Goal: Information Seeking & Learning: Learn about a topic

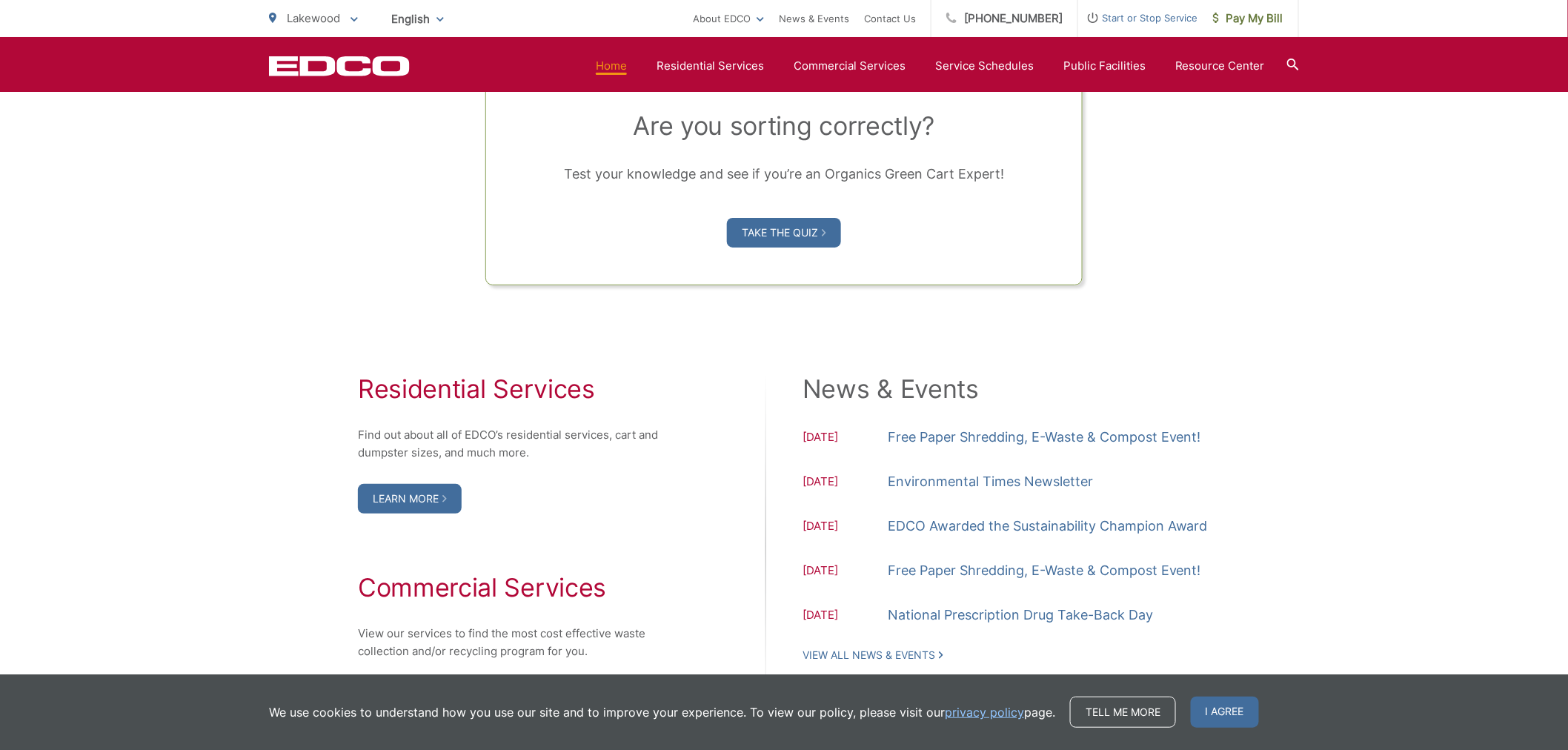
scroll to position [1290, 0]
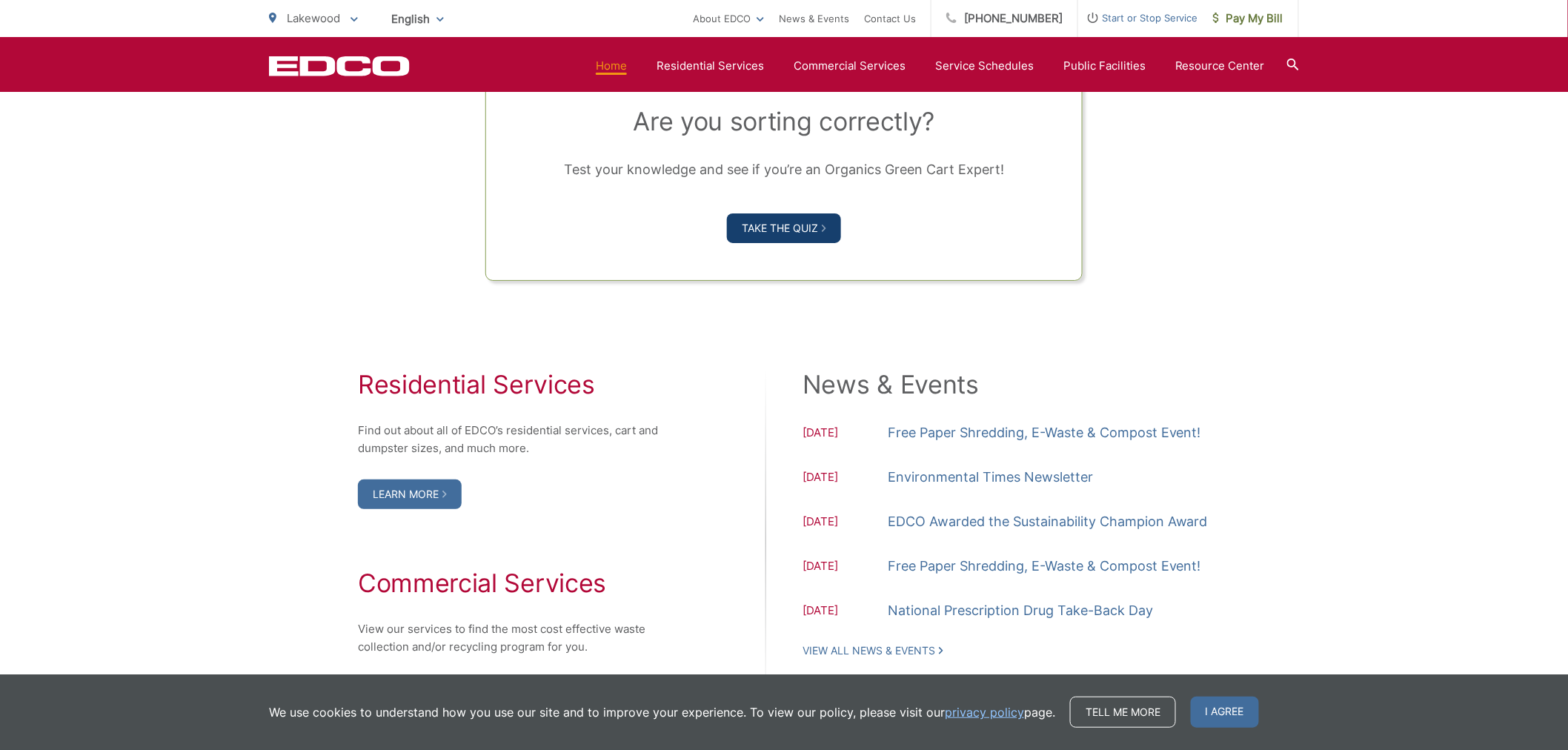
click at [776, 223] on link "Take the Quiz" at bounding box center [784, 229] width 114 height 30
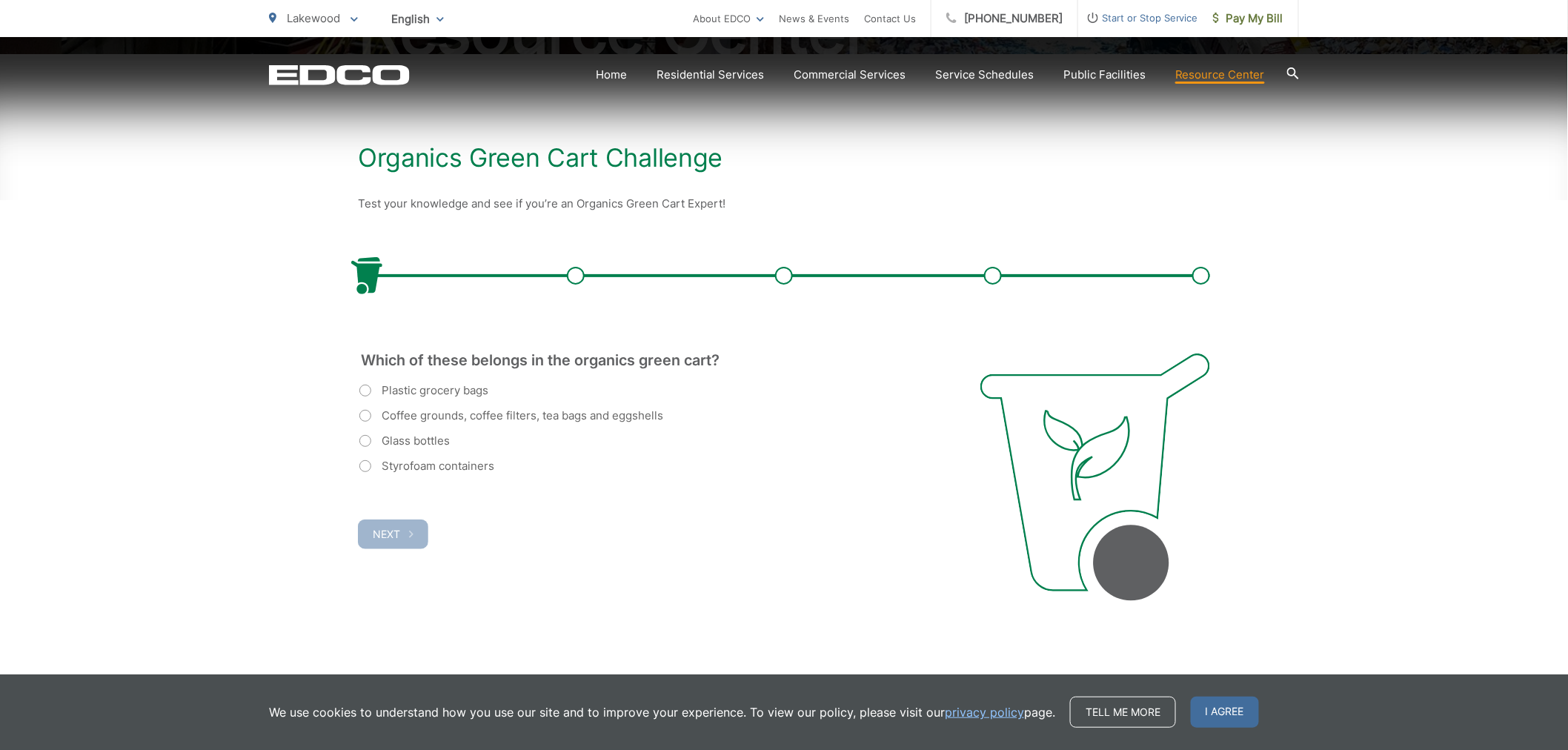
scroll to position [276, 0]
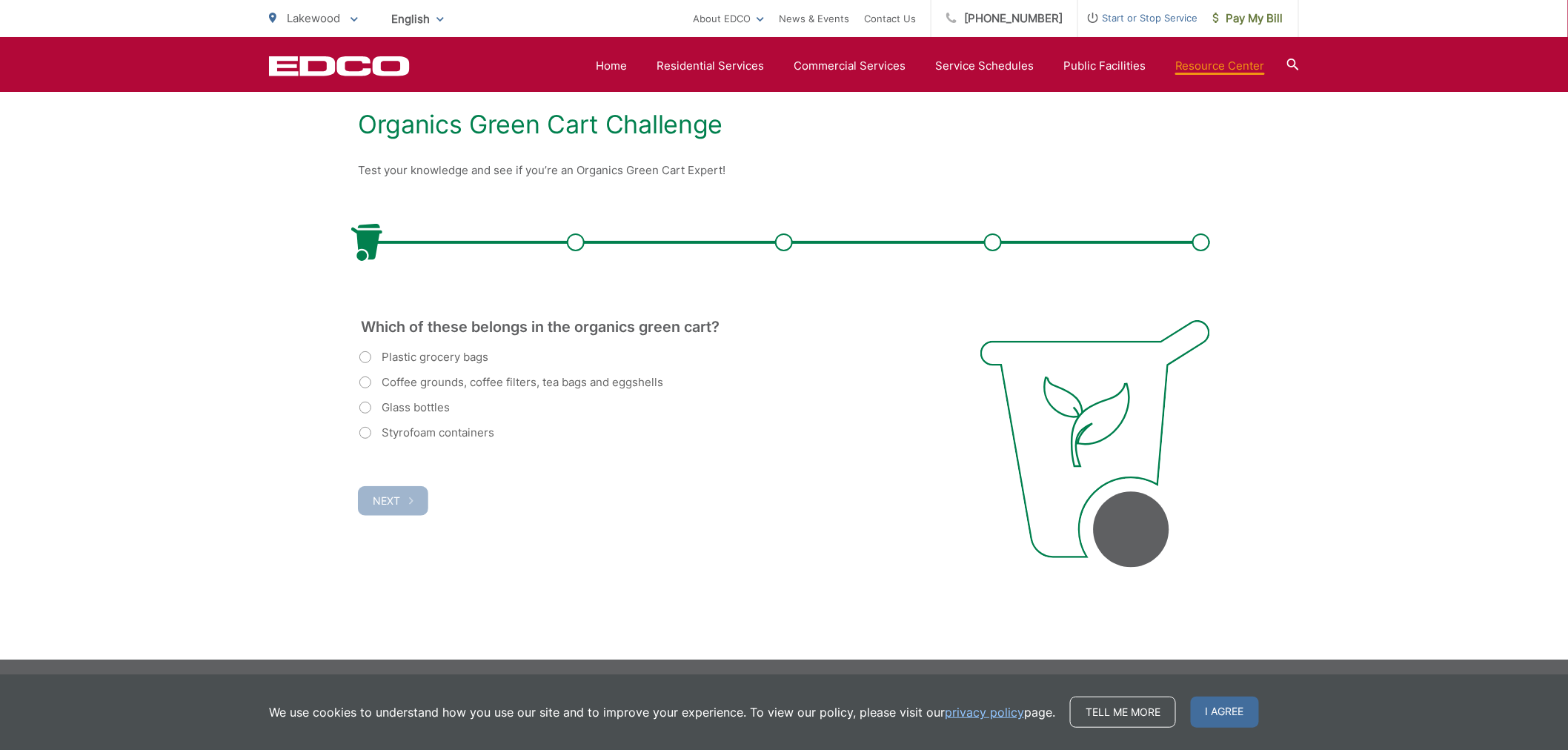
click at [363, 383] on label "Coffee grounds, coffee filters, tea bags and eggshells" at bounding box center [511, 382] width 304 height 18
radio input "true"
click at [396, 491] on button "Next" at bounding box center [393, 501] width 70 height 30
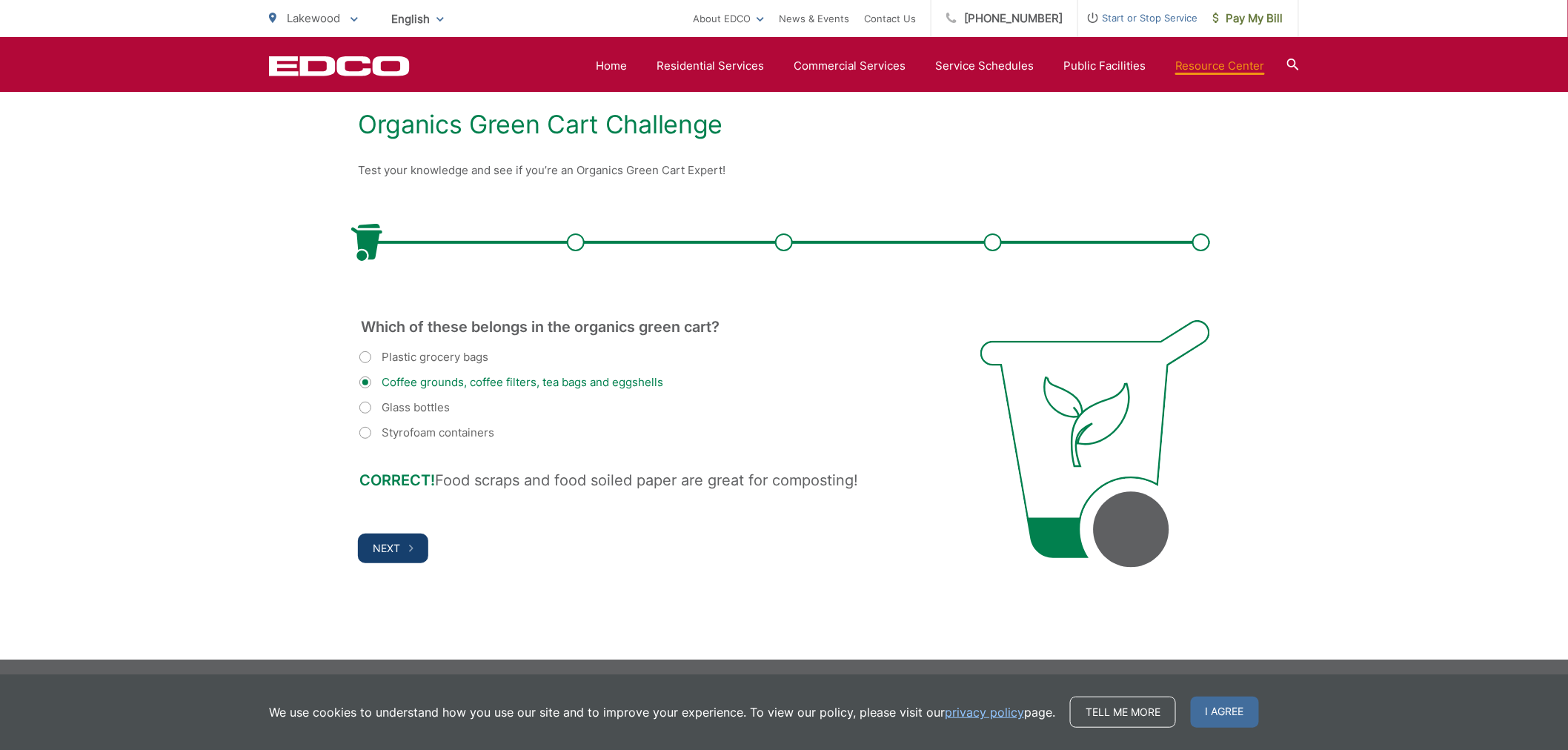
click at [387, 543] on span "Next" at bounding box center [386, 548] width 27 height 12
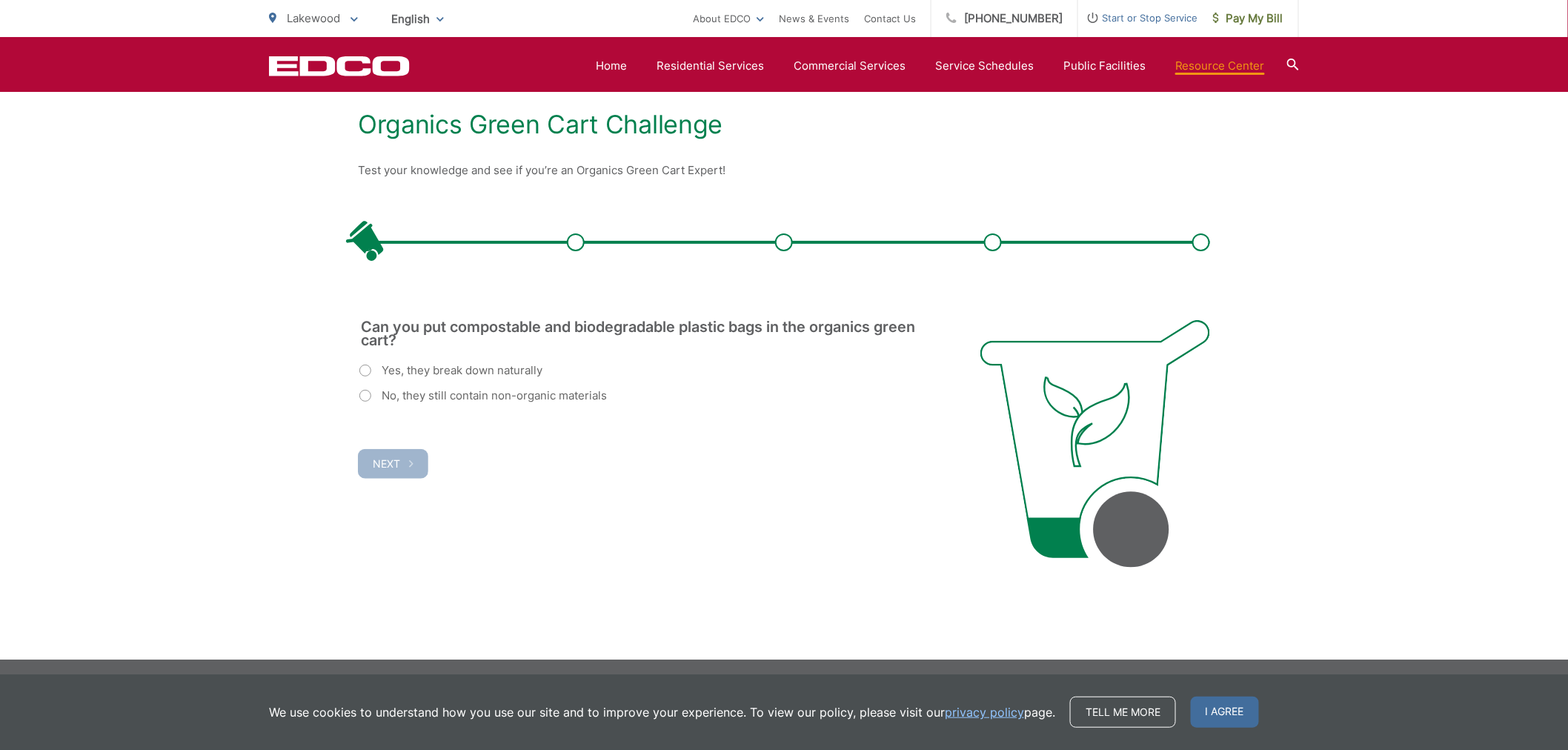
scroll to position [0, 0]
click at [367, 367] on label "Yes, they break down naturally" at bounding box center [451, 371] width 183 height 18
radio input "true"
click at [390, 465] on span "Next" at bounding box center [386, 463] width 27 height 12
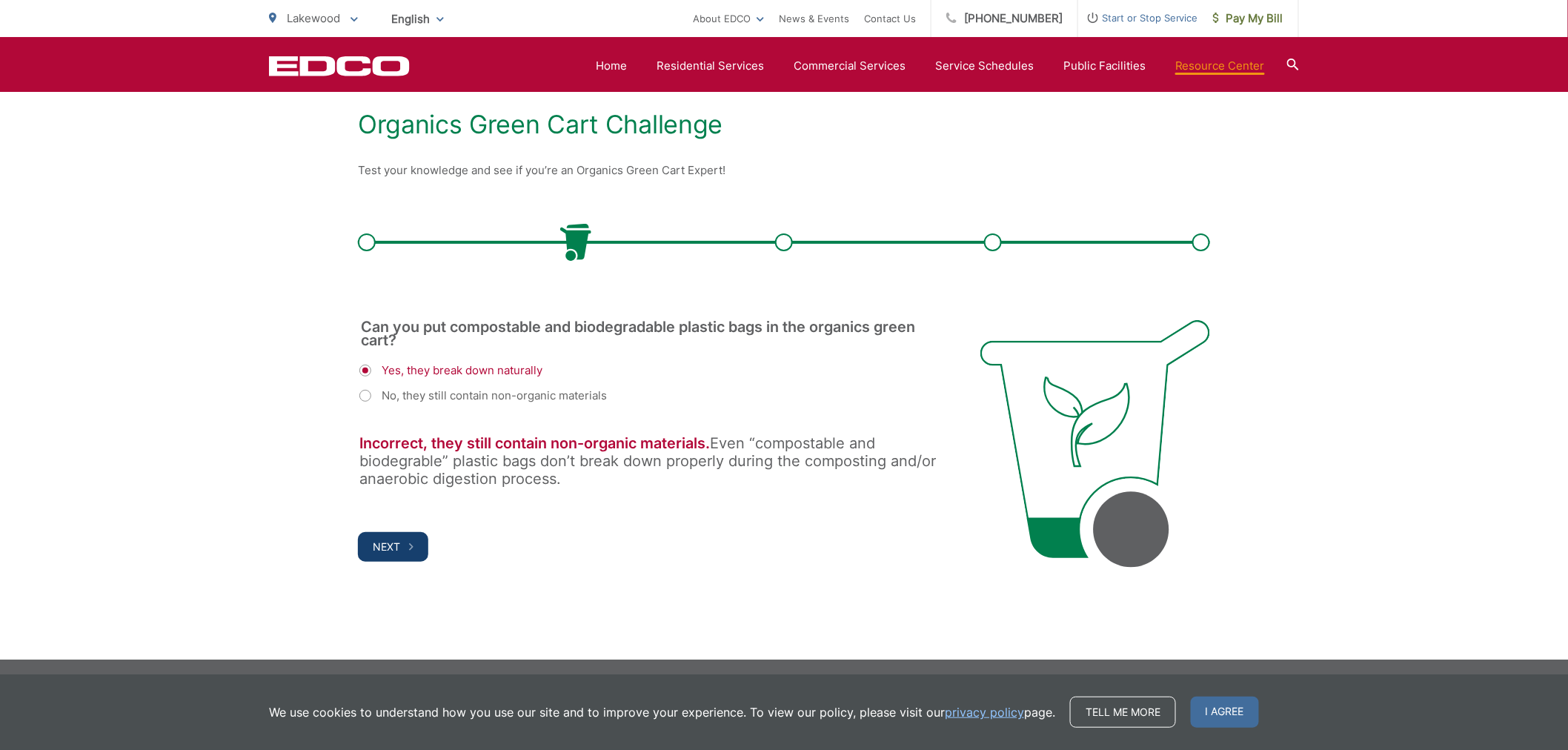
click at [394, 545] on span "Next" at bounding box center [386, 546] width 27 height 12
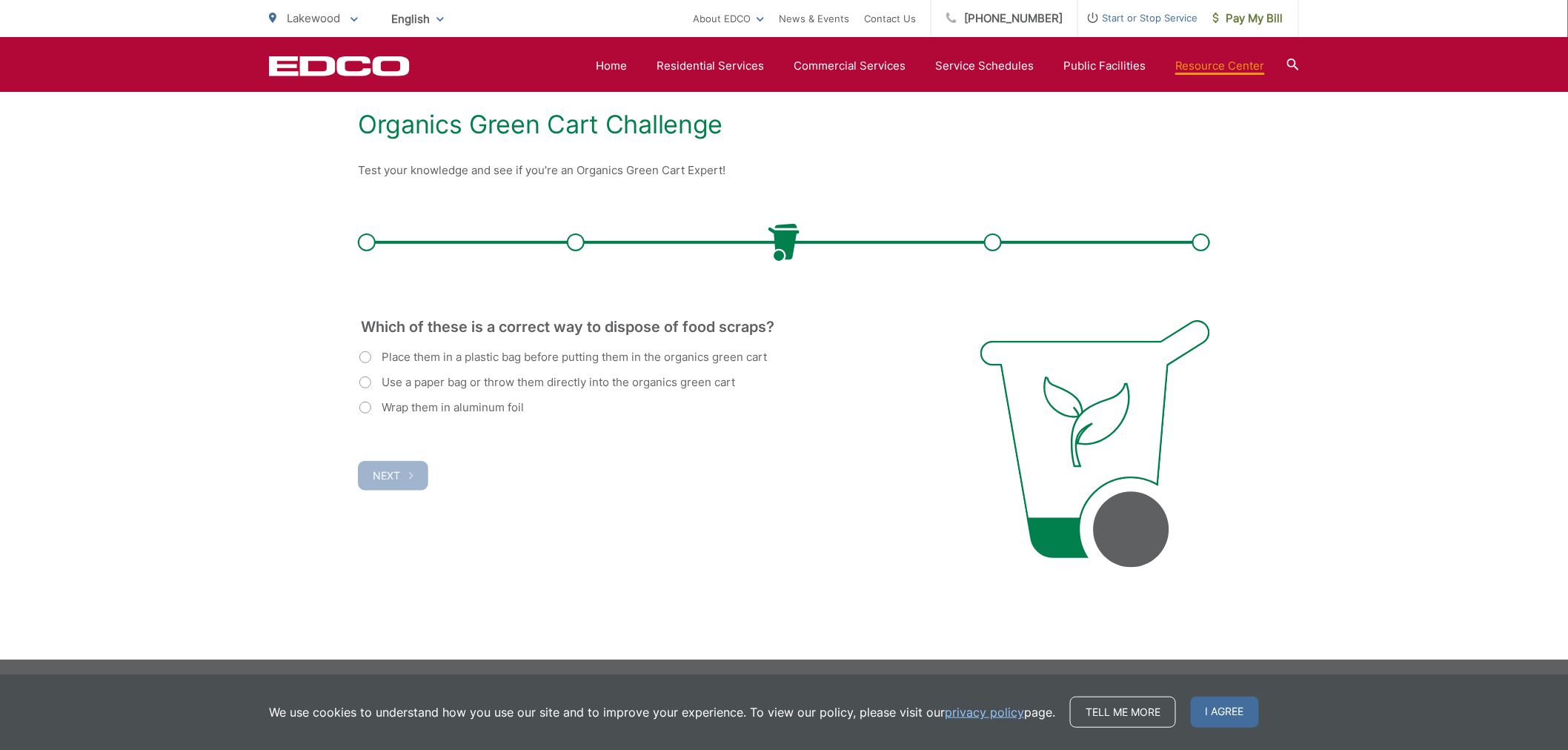
click at [366, 383] on label "Use a paper bag or throw them directly into the organics green cart" at bounding box center [547, 382] width 376 height 18
radio input "true"
click at [396, 462] on button "Next" at bounding box center [393, 476] width 70 height 30
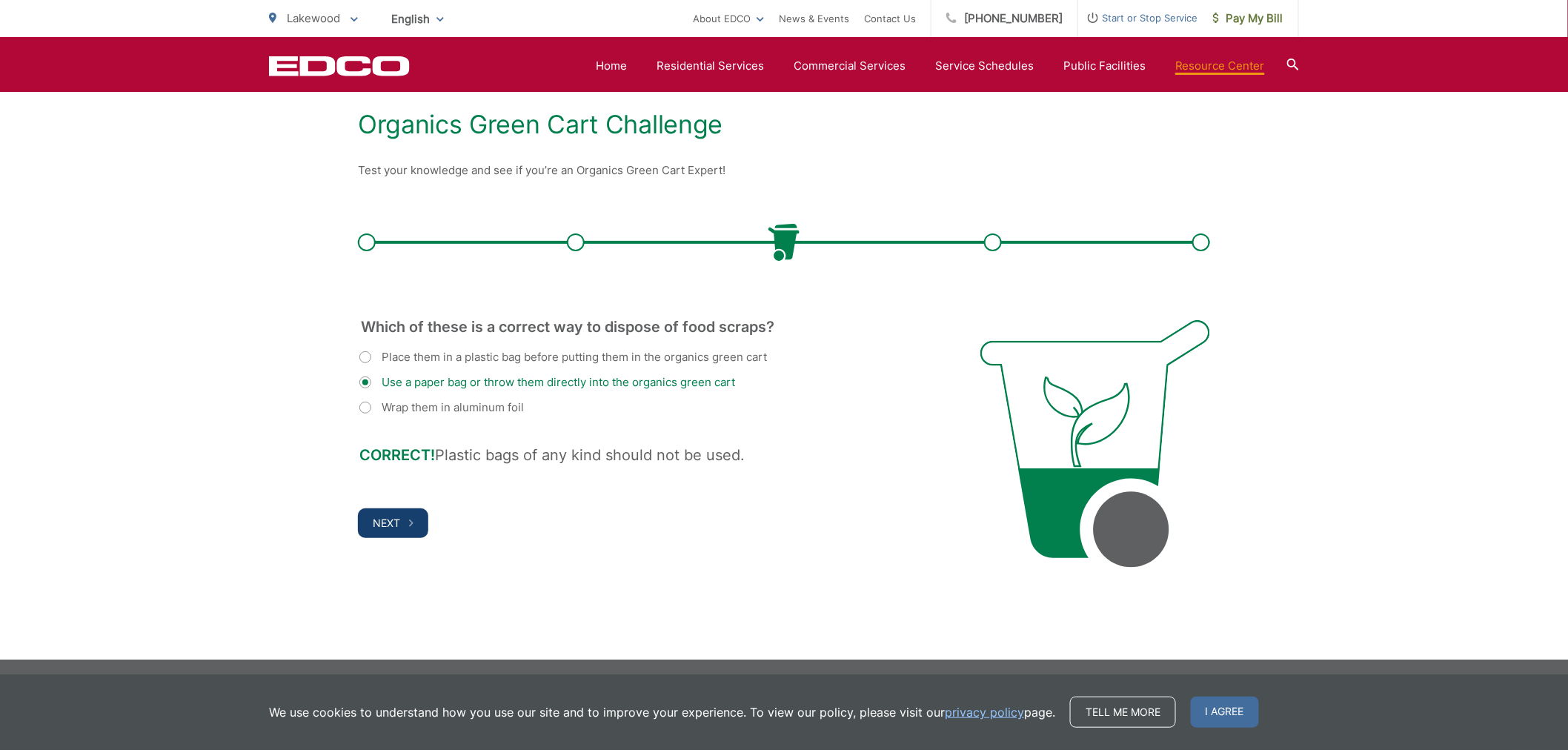
click at [382, 535] on button "Next" at bounding box center [393, 523] width 70 height 30
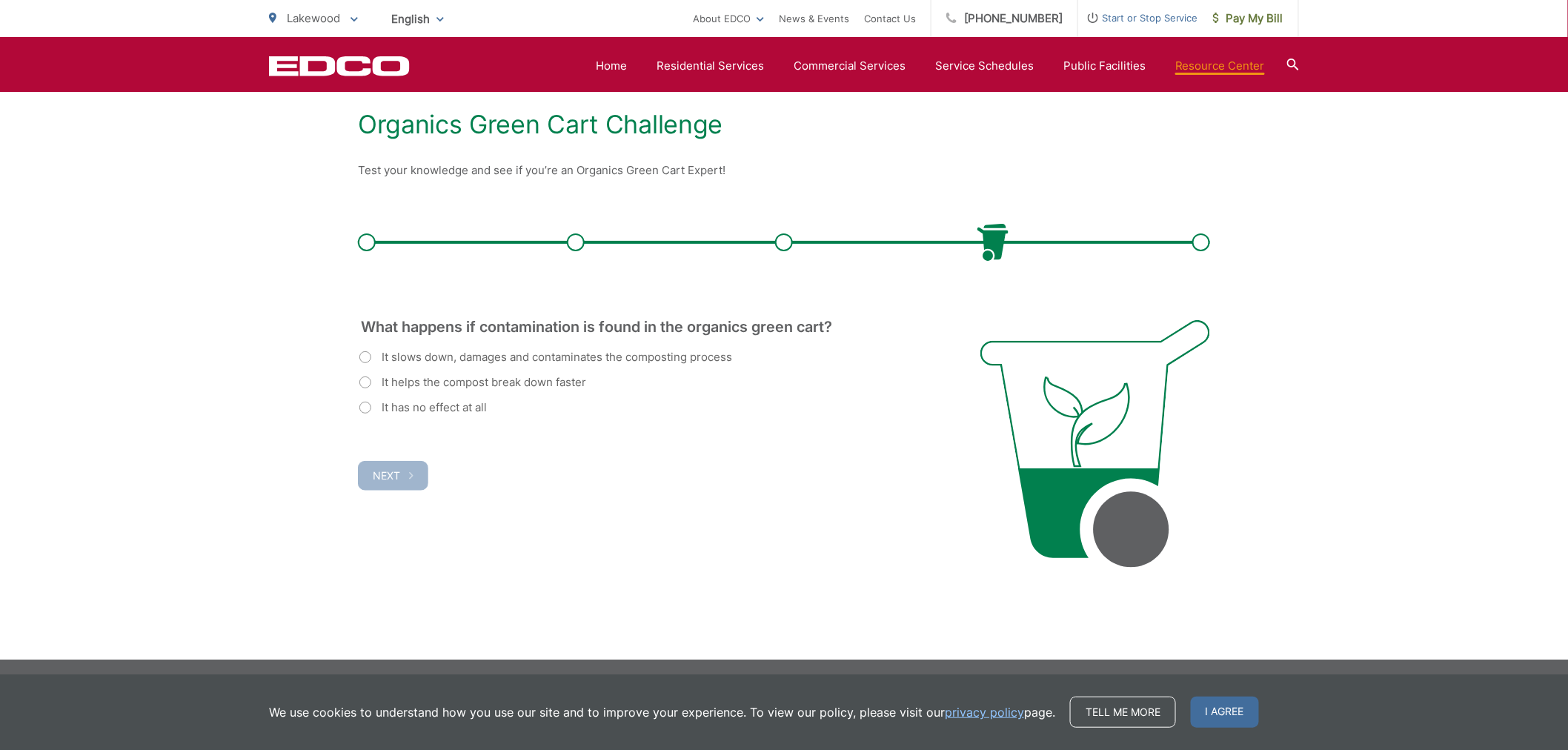
click at [352, 353] on div "Organics Green Cart Challenge Test your knowledge and see if you’re an Organics…" at bounding box center [784, 340] width 1568 height 639
click at [365, 356] on label "It slows down, damages and contaminates the composting process" at bounding box center [545, 357] width 372 height 18
radio input "true"
click at [401, 480] on button "Next" at bounding box center [393, 476] width 70 height 30
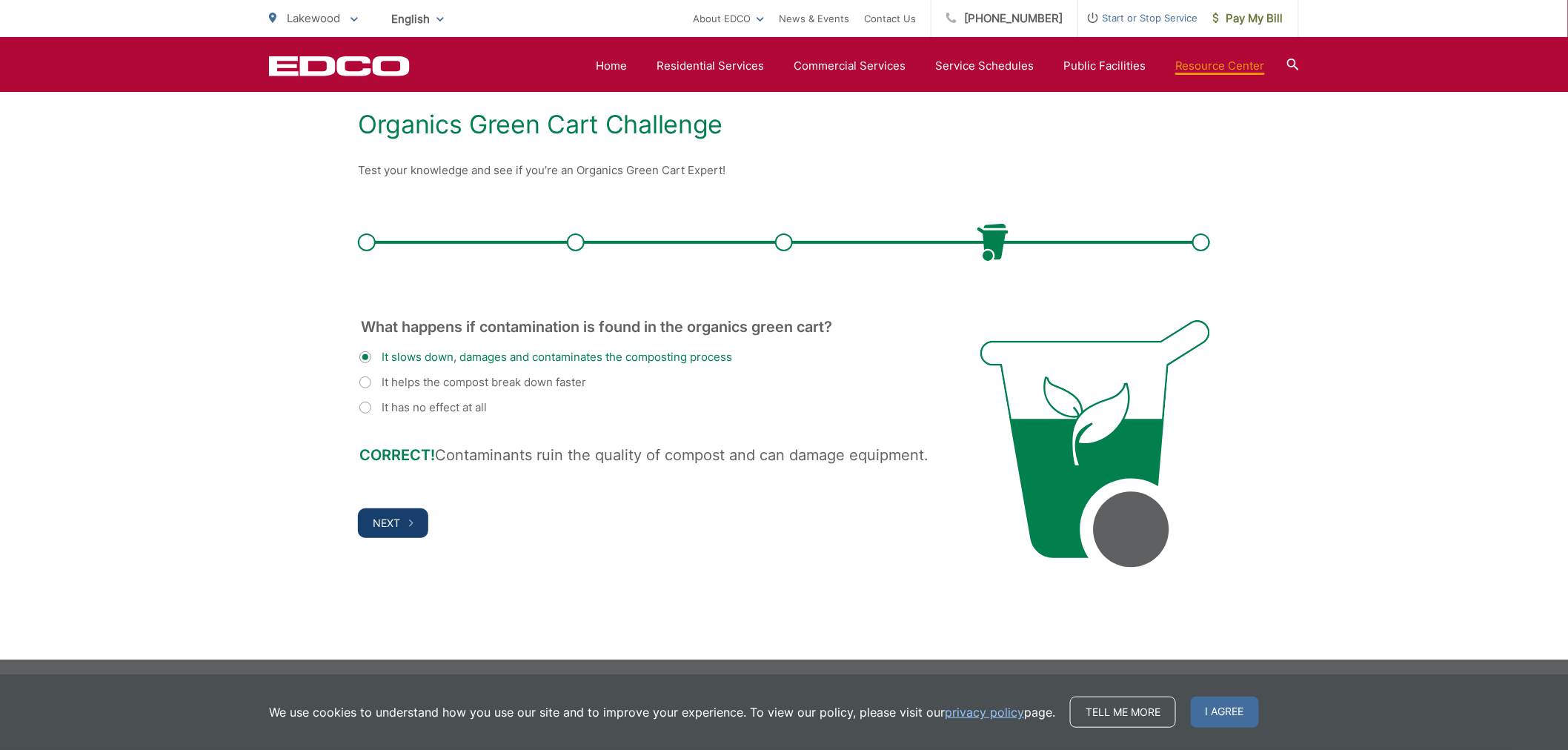
click at [390, 522] on span "Next" at bounding box center [386, 522] width 27 height 12
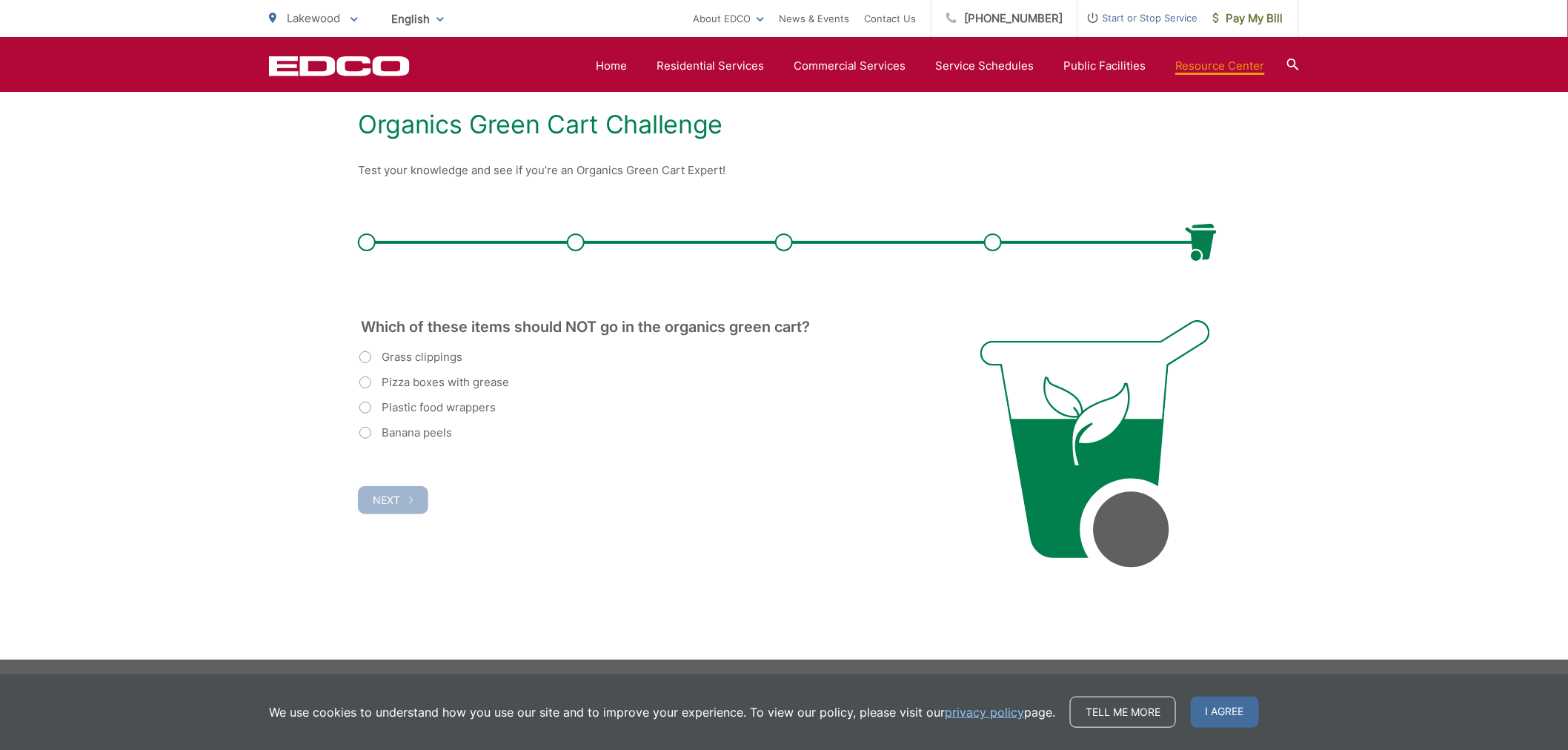
click at [367, 410] on label "Plastic food wrappers" at bounding box center [428, 407] width 137 height 18
radio input "true"
click at [401, 498] on button "Next" at bounding box center [393, 500] width 70 height 28
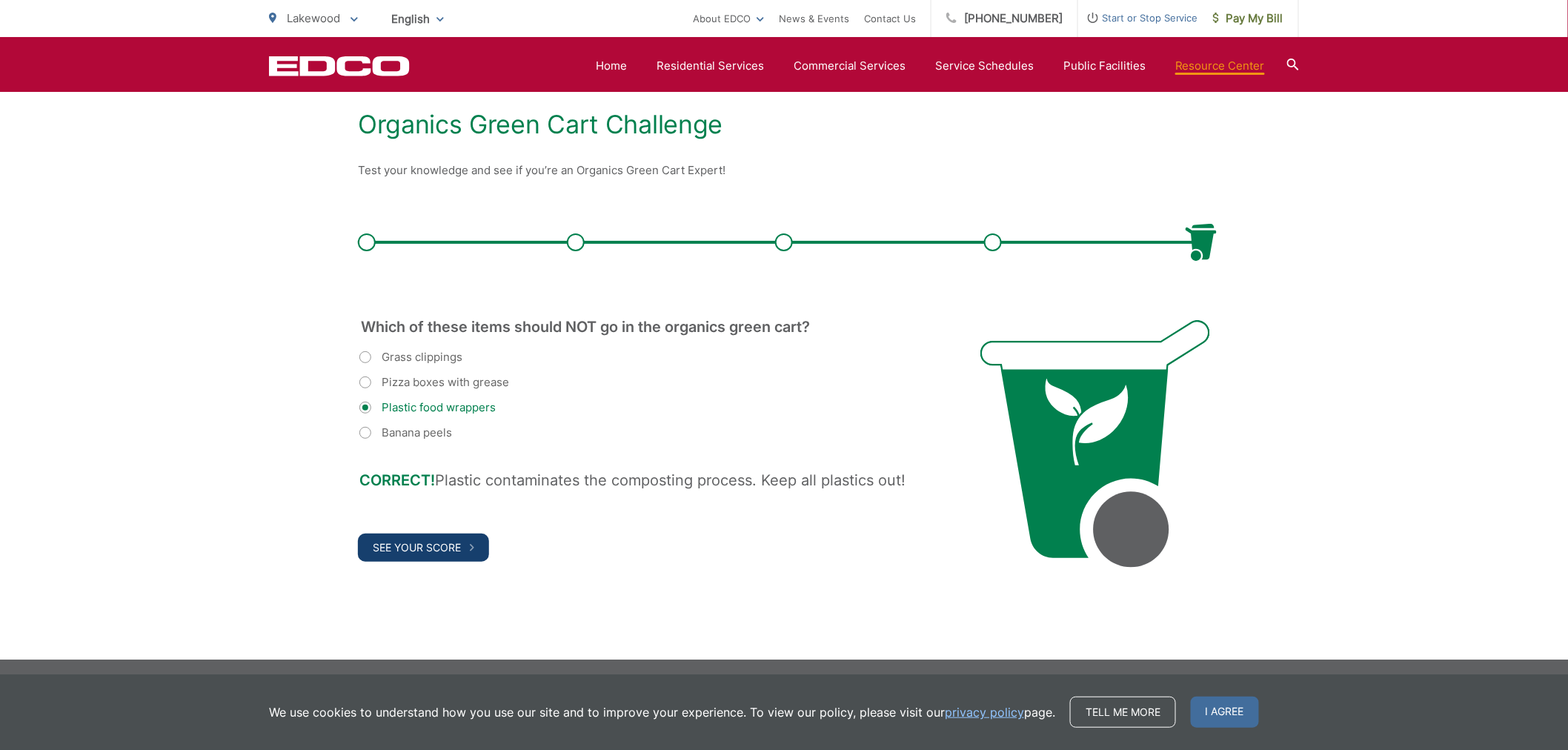
click at [422, 541] on span "See Your Score" at bounding box center [416, 547] width 89 height 12
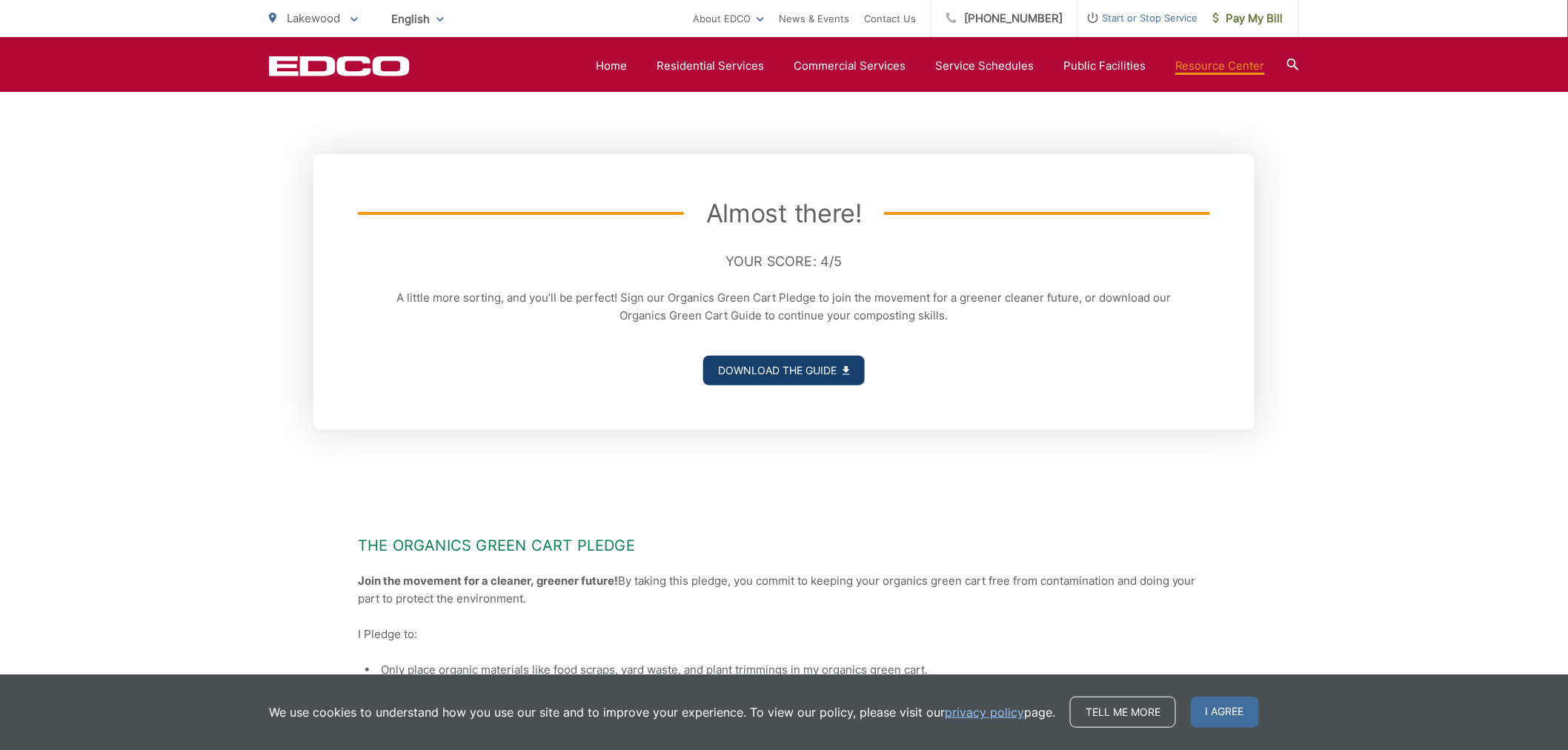
click at [802, 367] on link "Download the Guide" at bounding box center [784, 371] width 161 height 30
